Goal: Navigation & Orientation: Find specific page/section

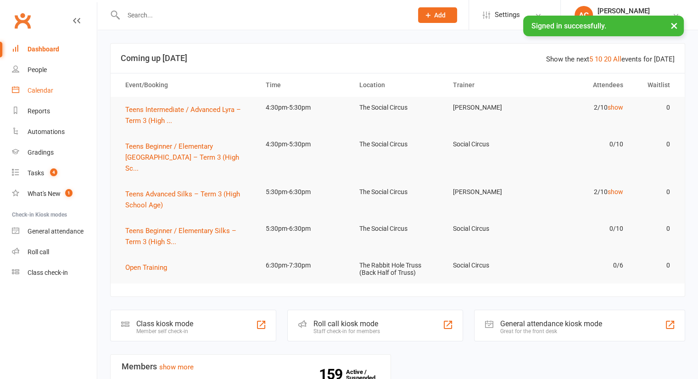
click at [44, 94] on div "Calendar" at bounding box center [41, 90] width 26 height 7
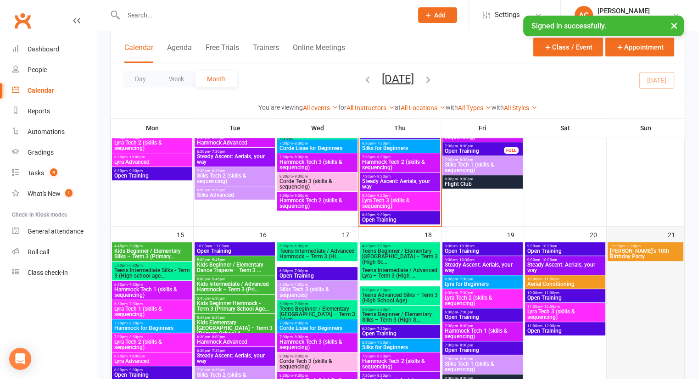
scroll to position [367, 0]
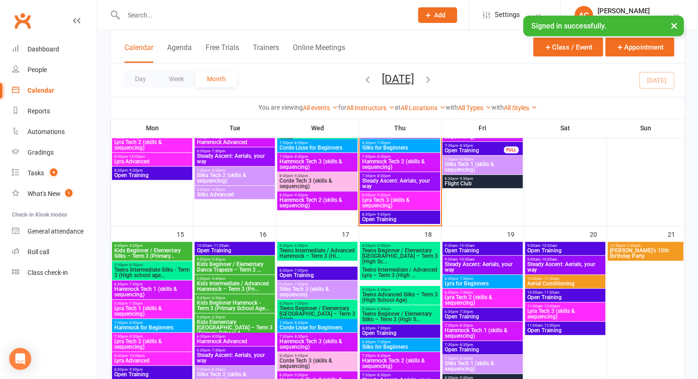
click at [638, 248] on span "[PERSON_NAME]'s 10th Birthday Party" at bounding box center [645, 253] width 72 height 11
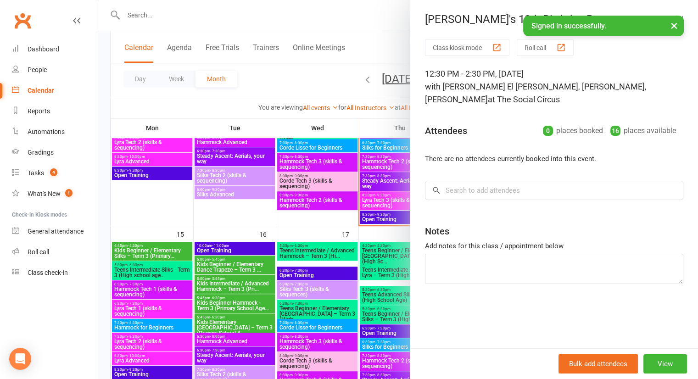
click at [673, 24] on button "×" at bounding box center [674, 26] width 17 height 20
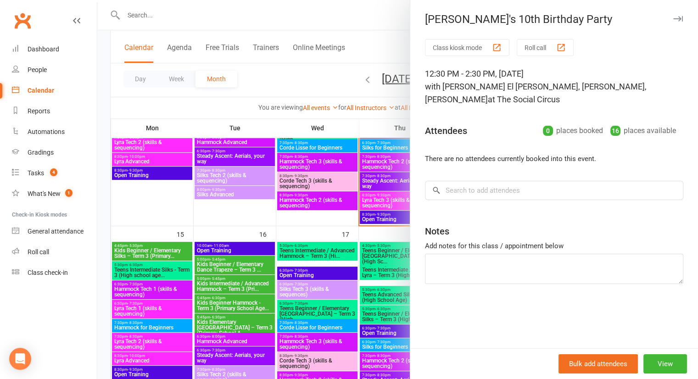
click at [673, 19] on icon "button" at bounding box center [678, 19] width 10 height 6
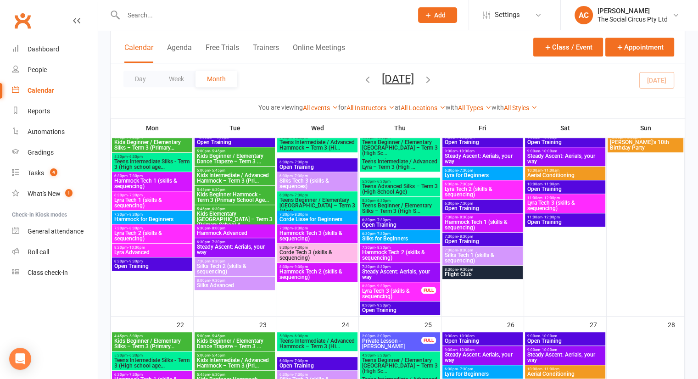
scroll to position [462, 0]
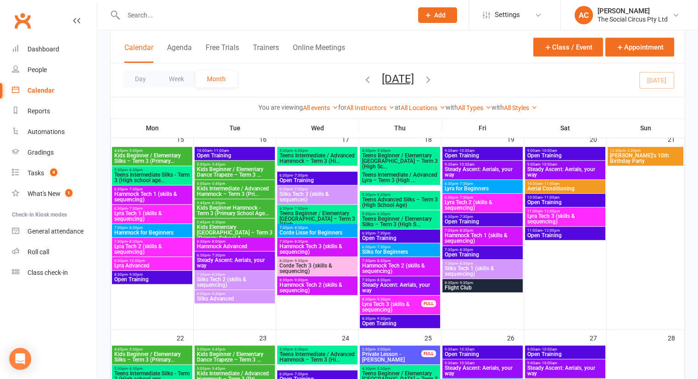
click at [318, 194] on span "Silks Tech 3 (skills & sequences)" at bounding box center [317, 196] width 77 height 11
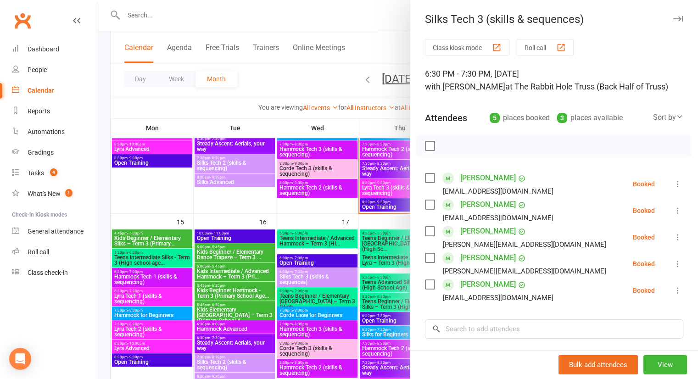
scroll to position [370, 0]
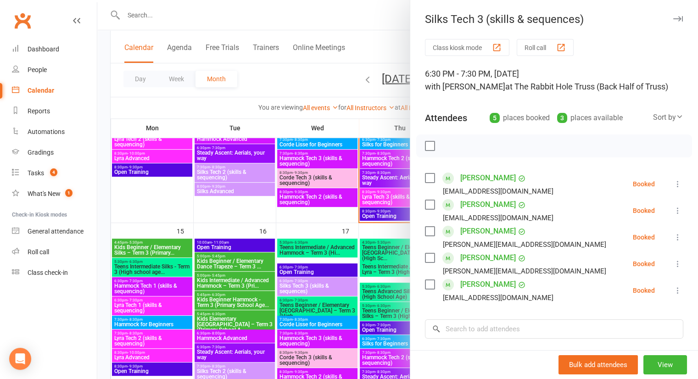
click at [673, 20] on icon "button" at bounding box center [678, 19] width 10 height 6
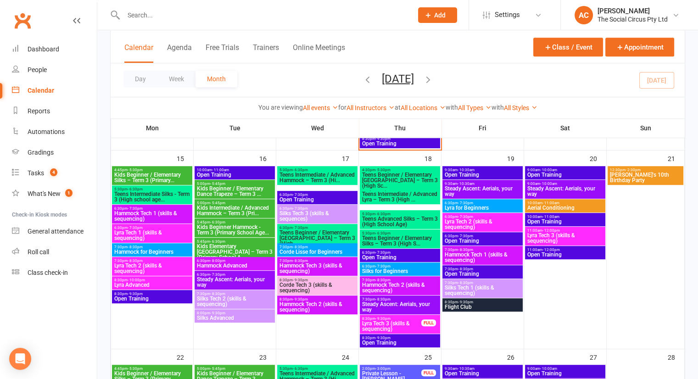
scroll to position [414, 0]
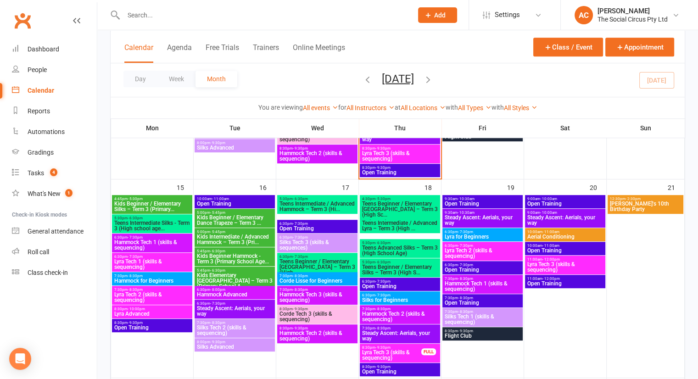
click at [239, 328] on span "Silks Tech 2 (skills & sequencing)" at bounding box center [234, 330] width 77 height 11
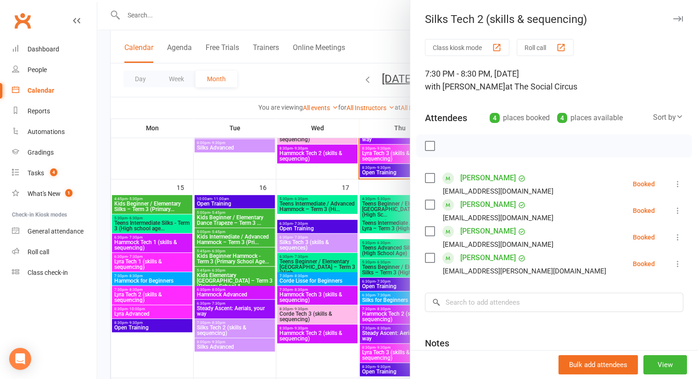
click at [672, 15] on button "button" at bounding box center [677, 18] width 11 height 11
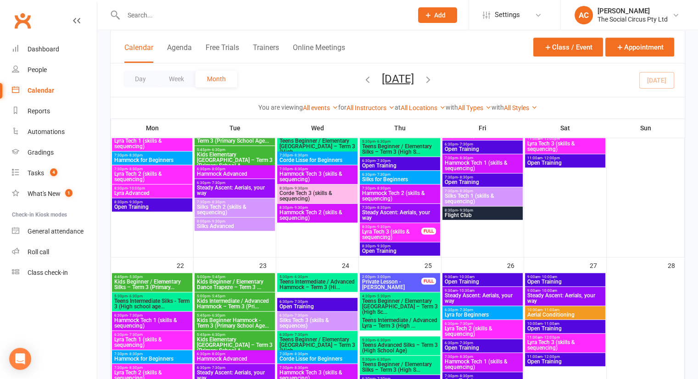
scroll to position [560, 0]
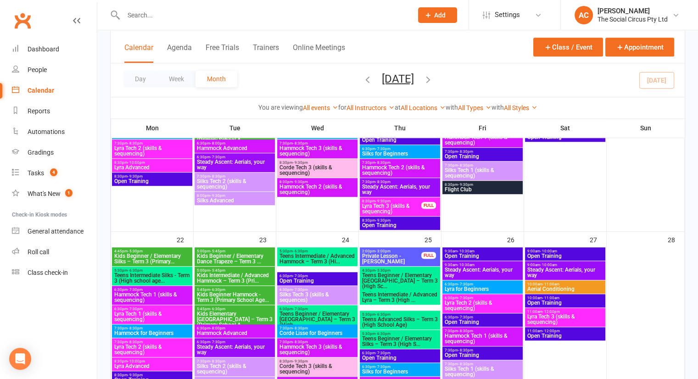
click at [346, 294] on span "Silks Tech 3 (skills & sequences)" at bounding box center [317, 297] width 77 height 11
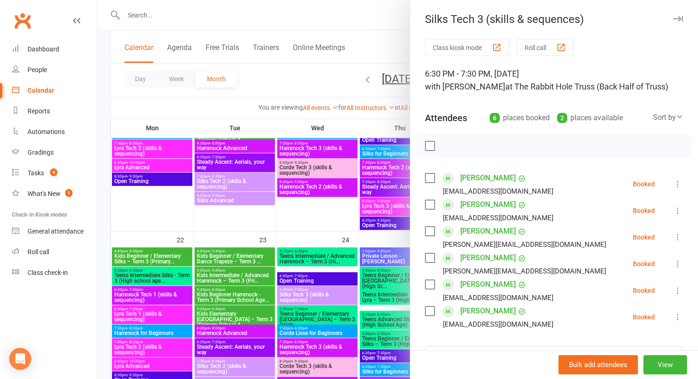
click at [673, 17] on icon "button" at bounding box center [678, 19] width 10 height 6
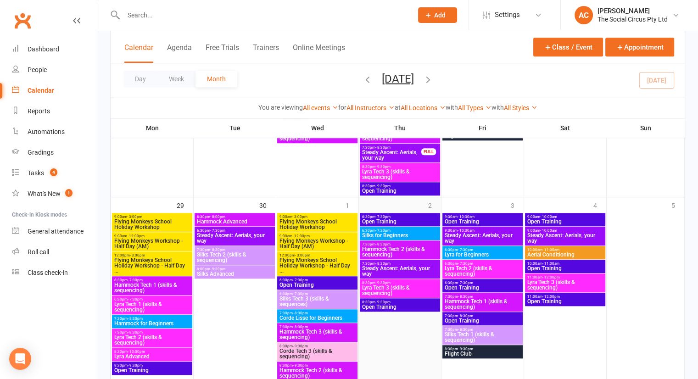
scroll to position [996, 0]
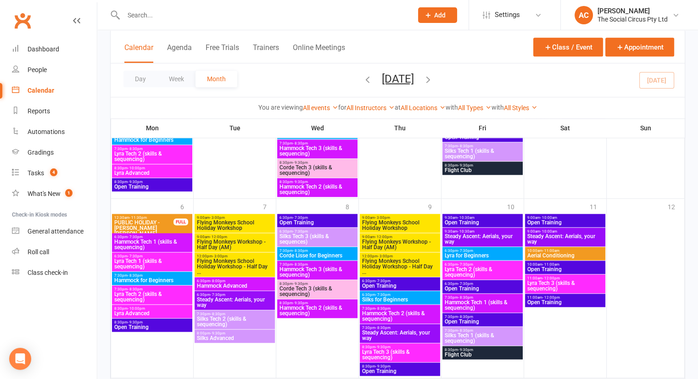
click at [399, 223] on span "Flying Monkeys School Holiday Workshop" at bounding box center [399, 225] width 77 height 11
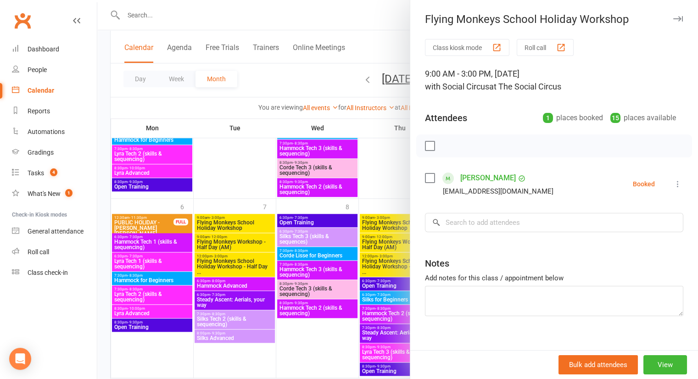
click at [673, 19] on icon "button" at bounding box center [678, 19] width 10 height 6
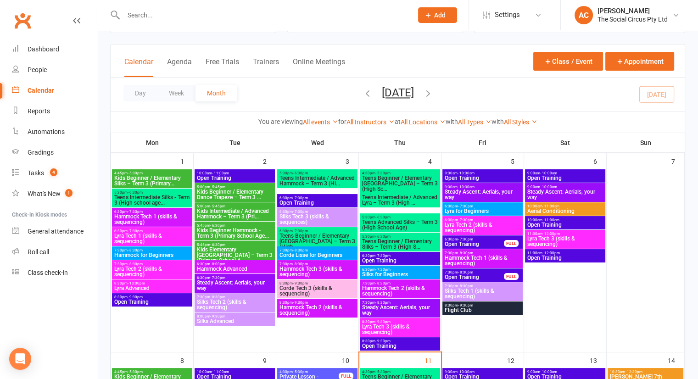
scroll to position [40, 0]
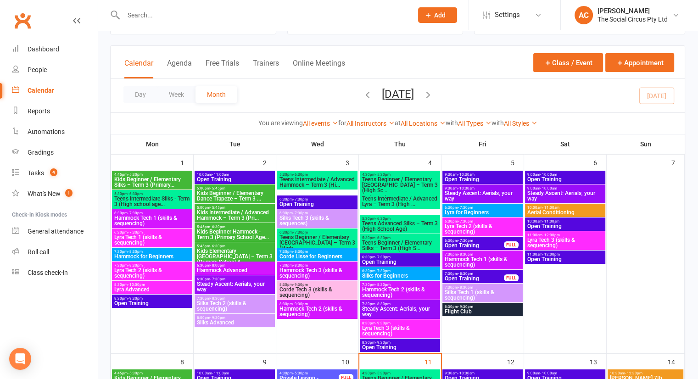
click at [300, 21] on input "text" at bounding box center [263, 15] width 285 height 13
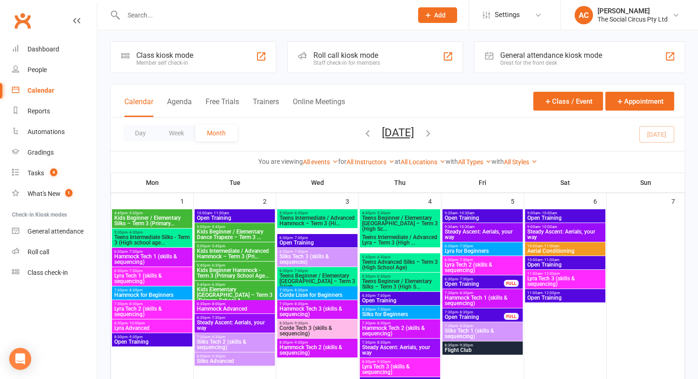
scroll to position [0, 0]
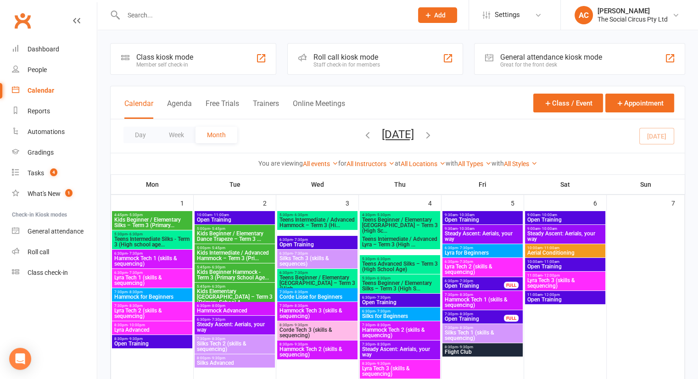
click at [690, 52] on div "Class kiosk mode Member self check-in Roll call kiosk mode Staff check-in for m…" at bounding box center [398, 59] width 586 height 32
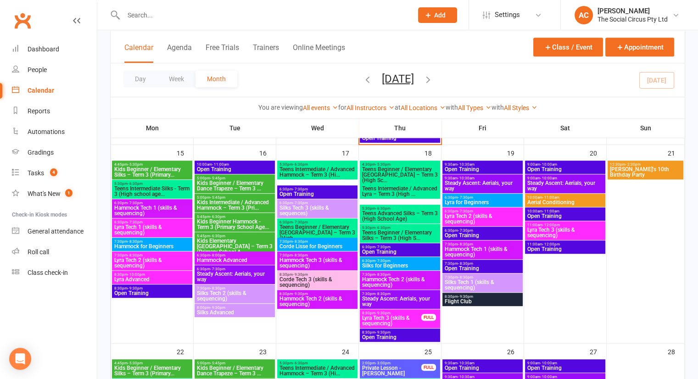
scroll to position [499, 0]
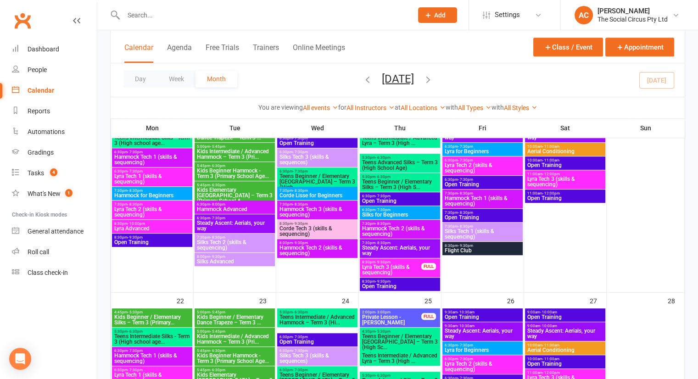
click at [696, 181] on div "Class kiosk mode Member self check-in Roll call kiosk mode Staff check-in for m…" at bounding box center [397, 209] width 600 height 1357
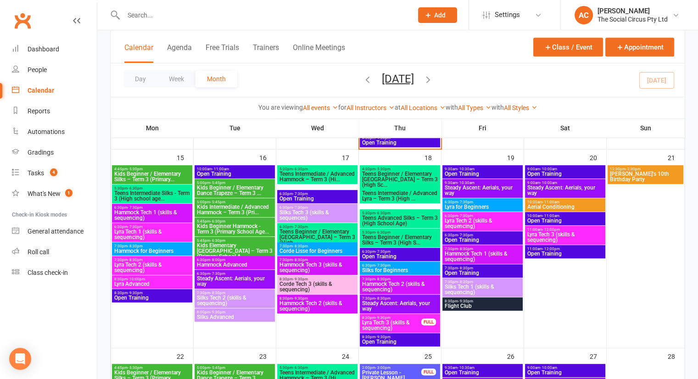
scroll to position [427, 0]
